Goal: Check status

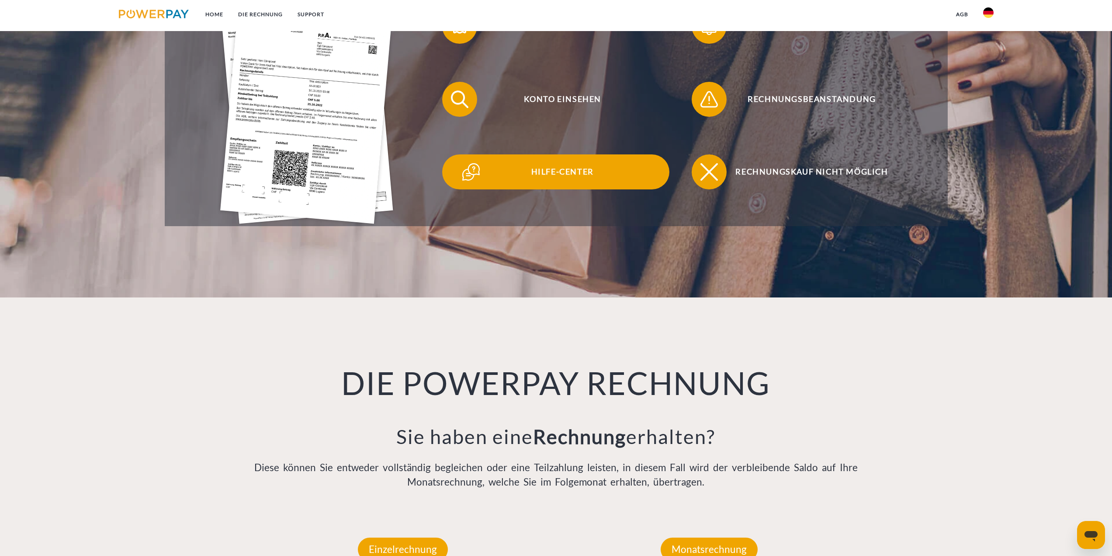
scroll to position [568, 0]
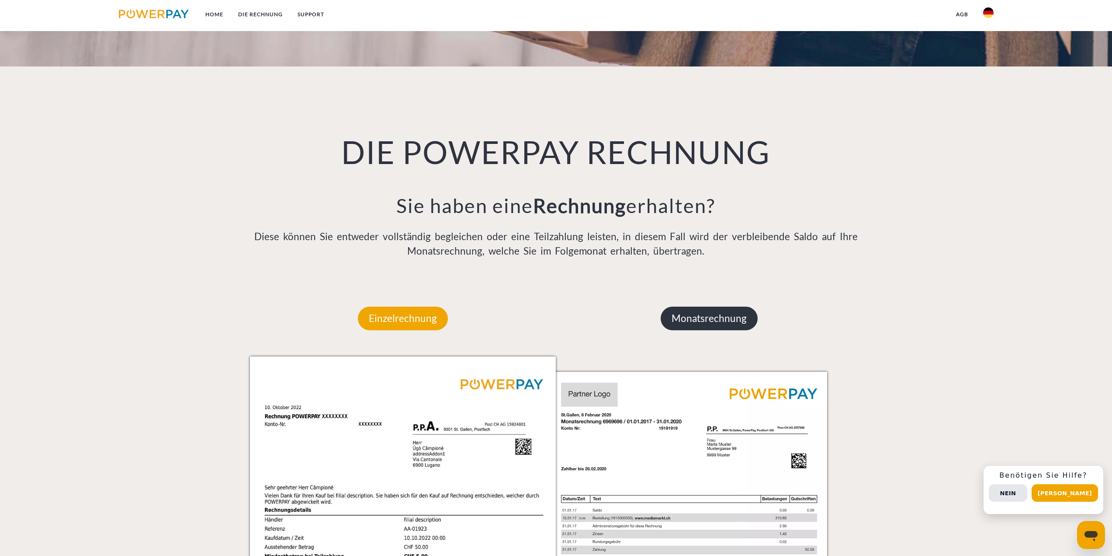
click at [720, 321] on p "Monatsrechnung" at bounding box center [709, 318] width 97 height 24
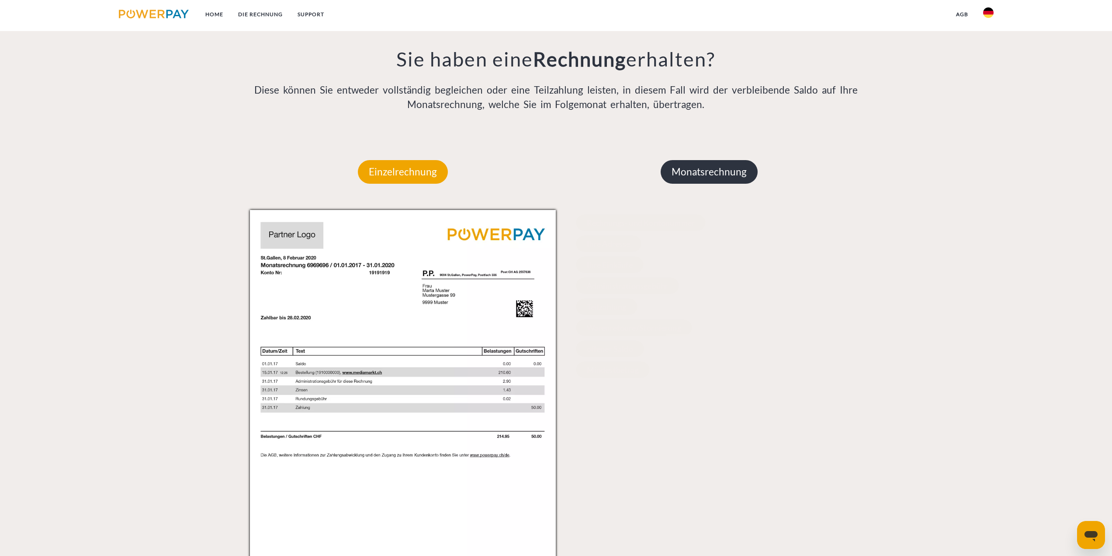
scroll to position [743, 0]
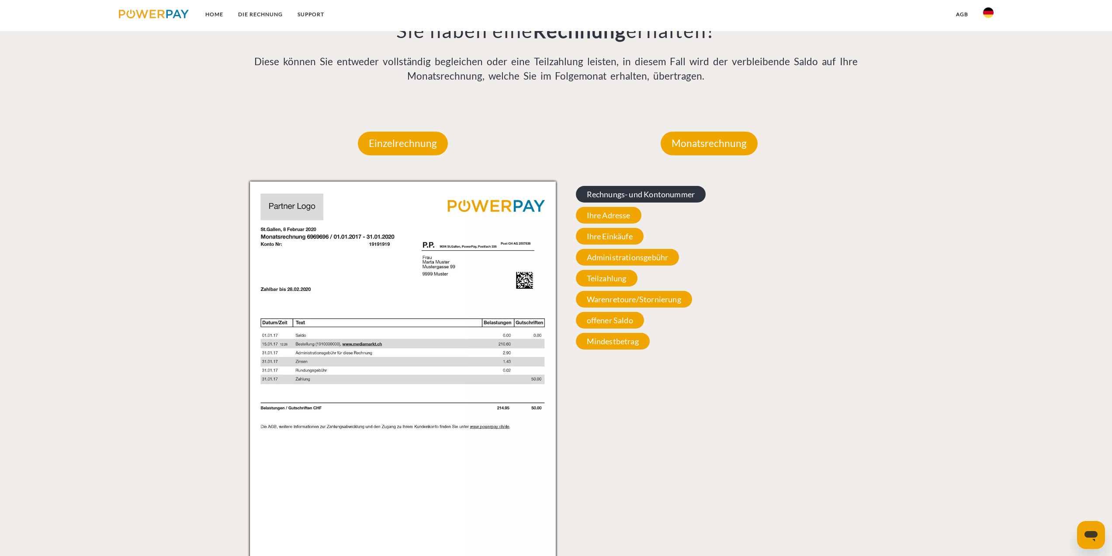
click at [621, 191] on span "Rechnungs- und Kontonummer" at bounding box center [641, 194] width 130 height 17
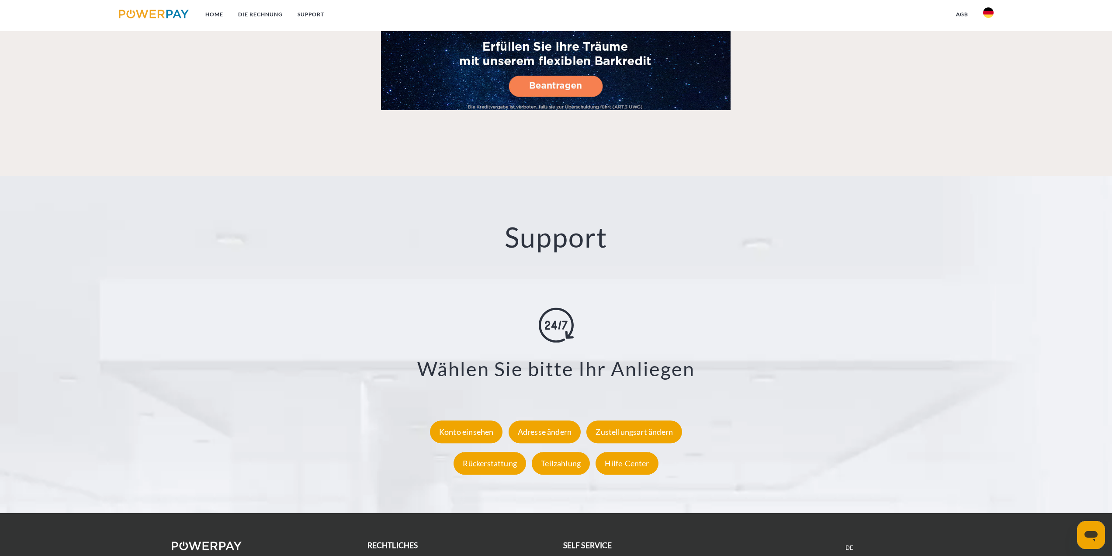
scroll to position [1486, 0]
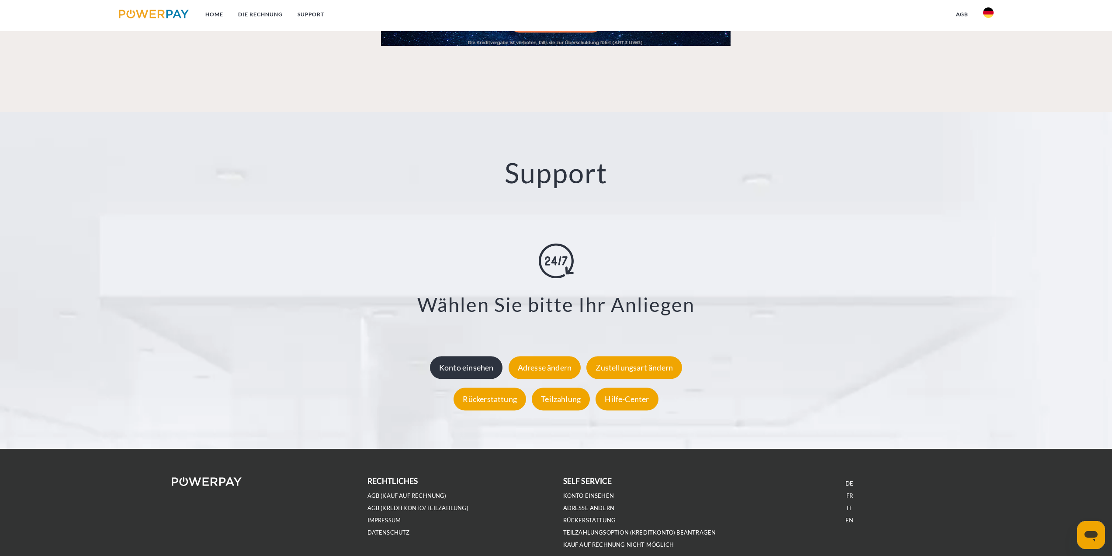
click at [486, 364] on div "Konto einsehen" at bounding box center [466, 367] width 73 height 23
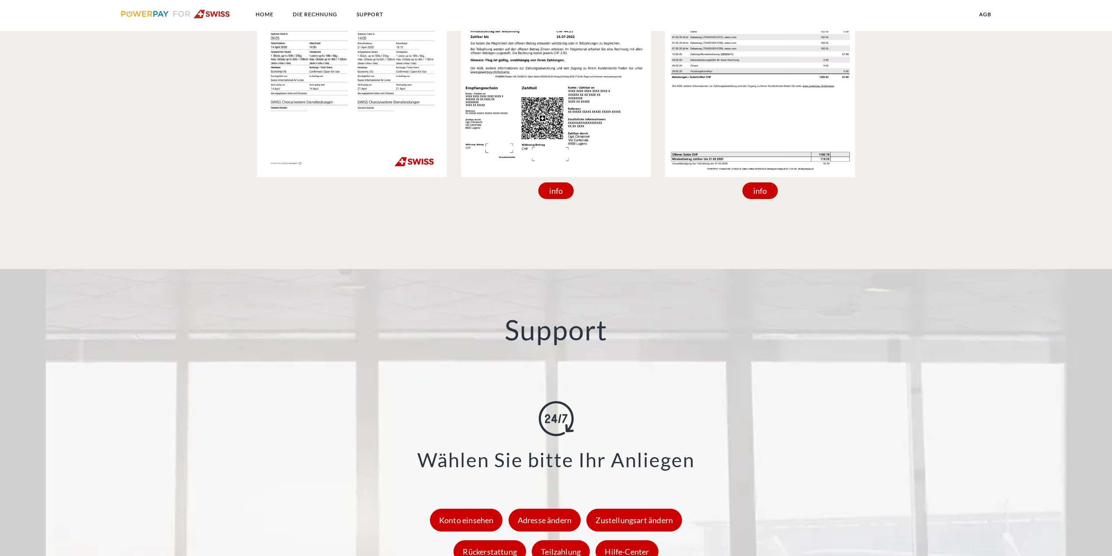
scroll to position [1149, 0]
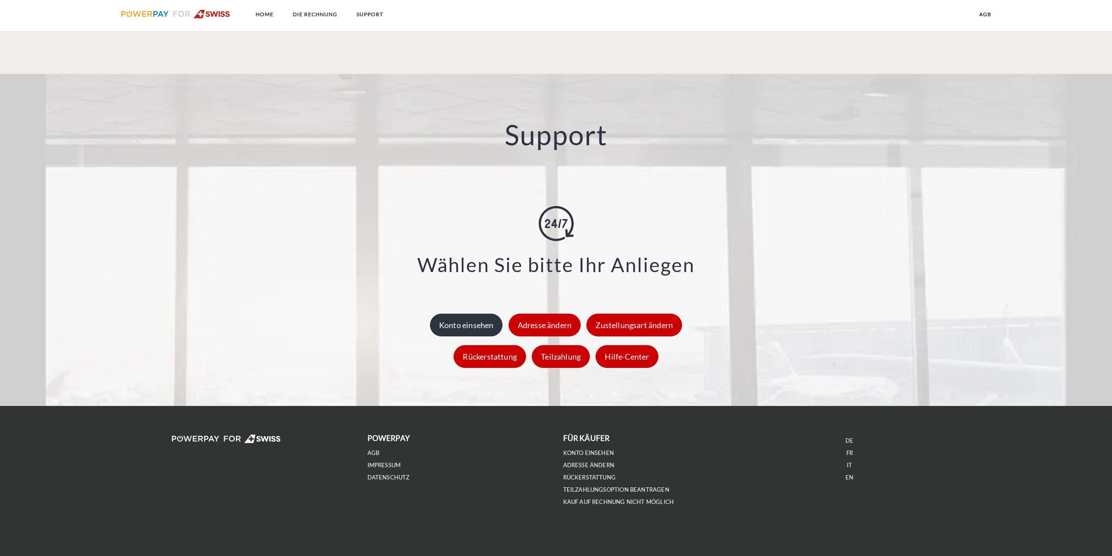
click at [470, 328] on div "Konto einsehen" at bounding box center [466, 324] width 73 height 23
click at [500, 329] on div "Konto einsehen" at bounding box center [466, 324] width 73 height 23
